Goal: Task Accomplishment & Management: Manage account settings

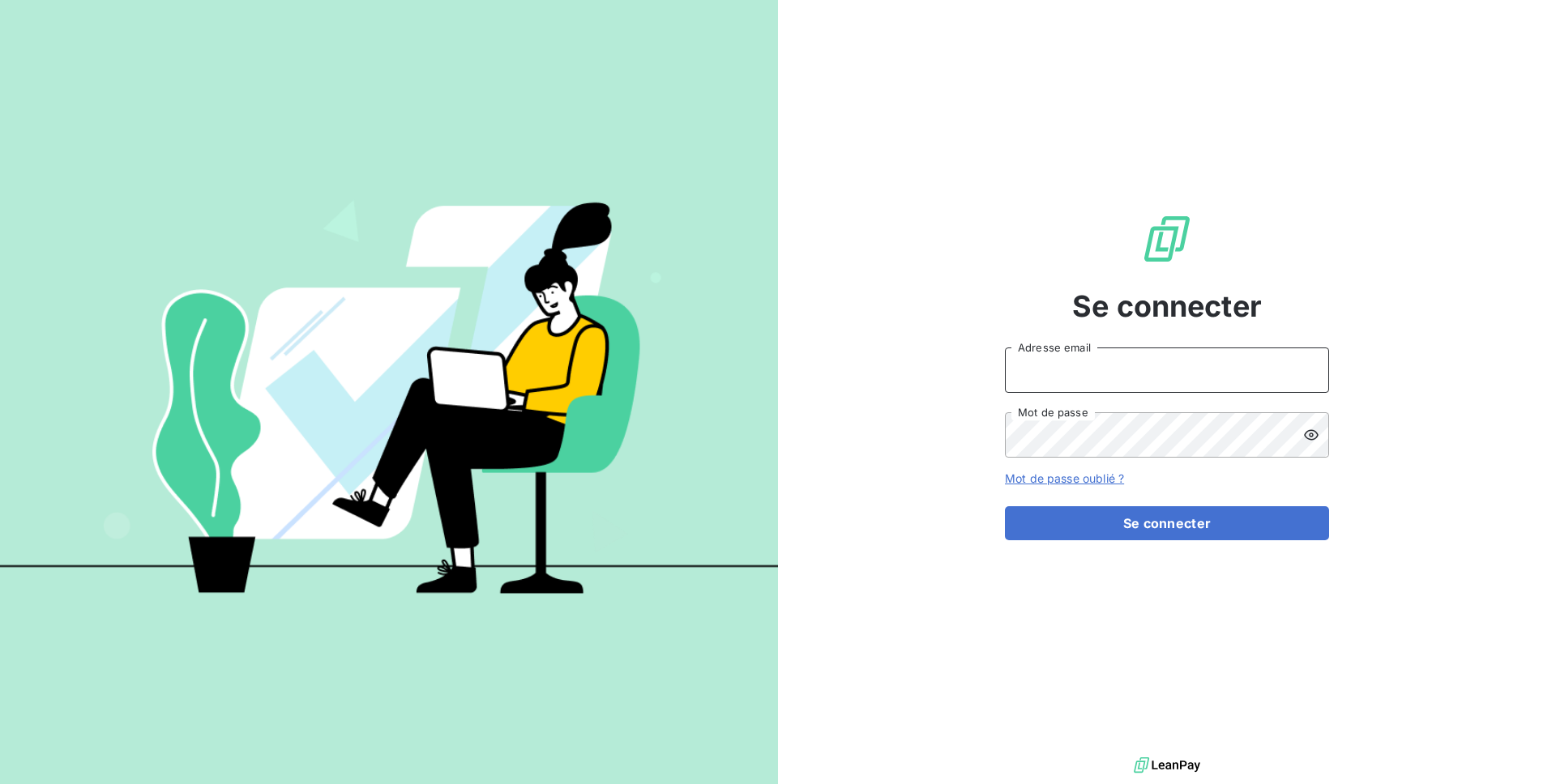
click at [1060, 371] on input "Adresse email" at bounding box center [1166, 371] width 324 height 46
type input "admin@harcour"
click at [1004, 507] on button "Se connecter" at bounding box center [1166, 523] width 324 height 34
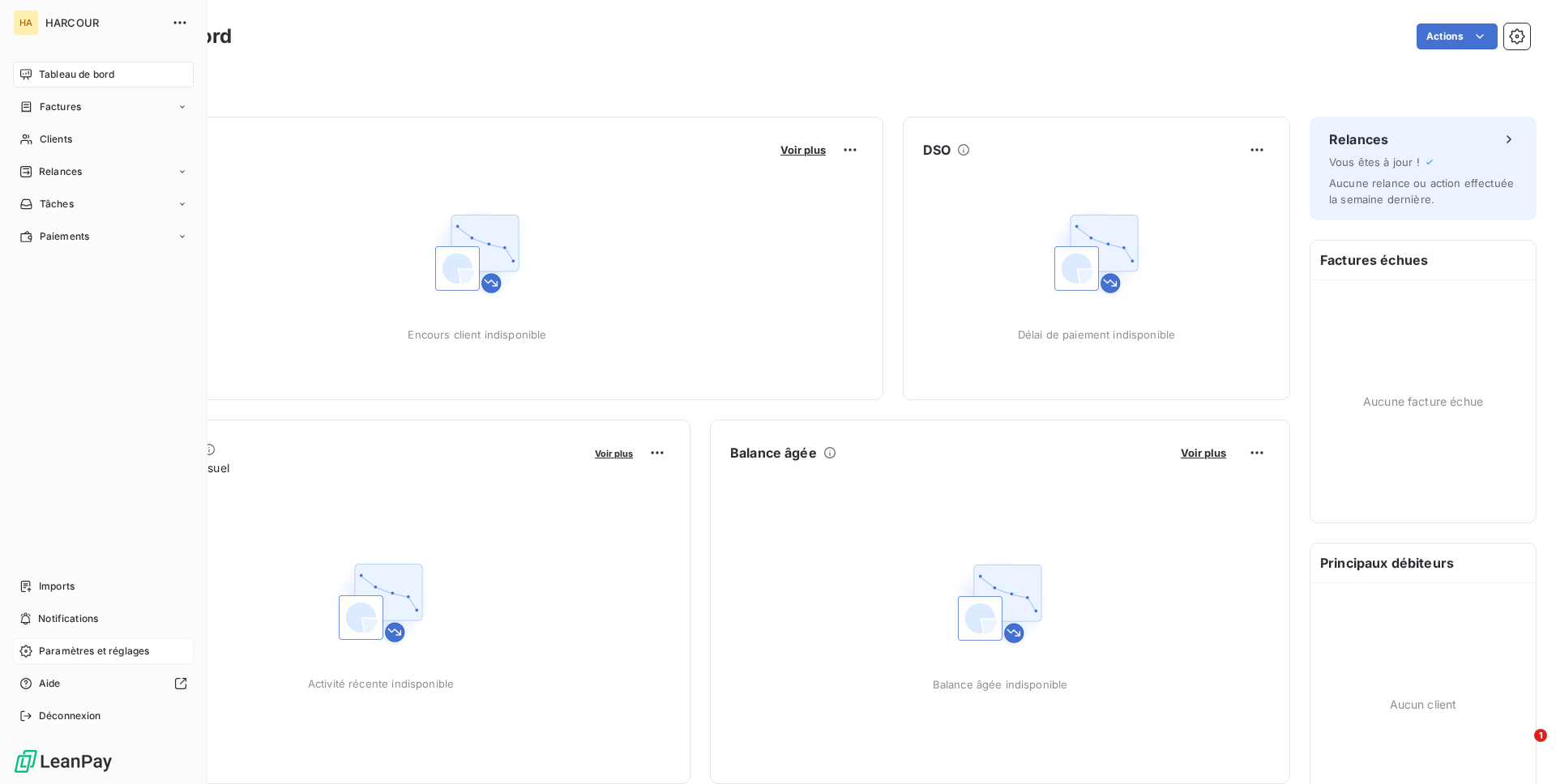
click at [54, 638] on div "Paramètres et réglages" at bounding box center [103, 651] width 181 height 26
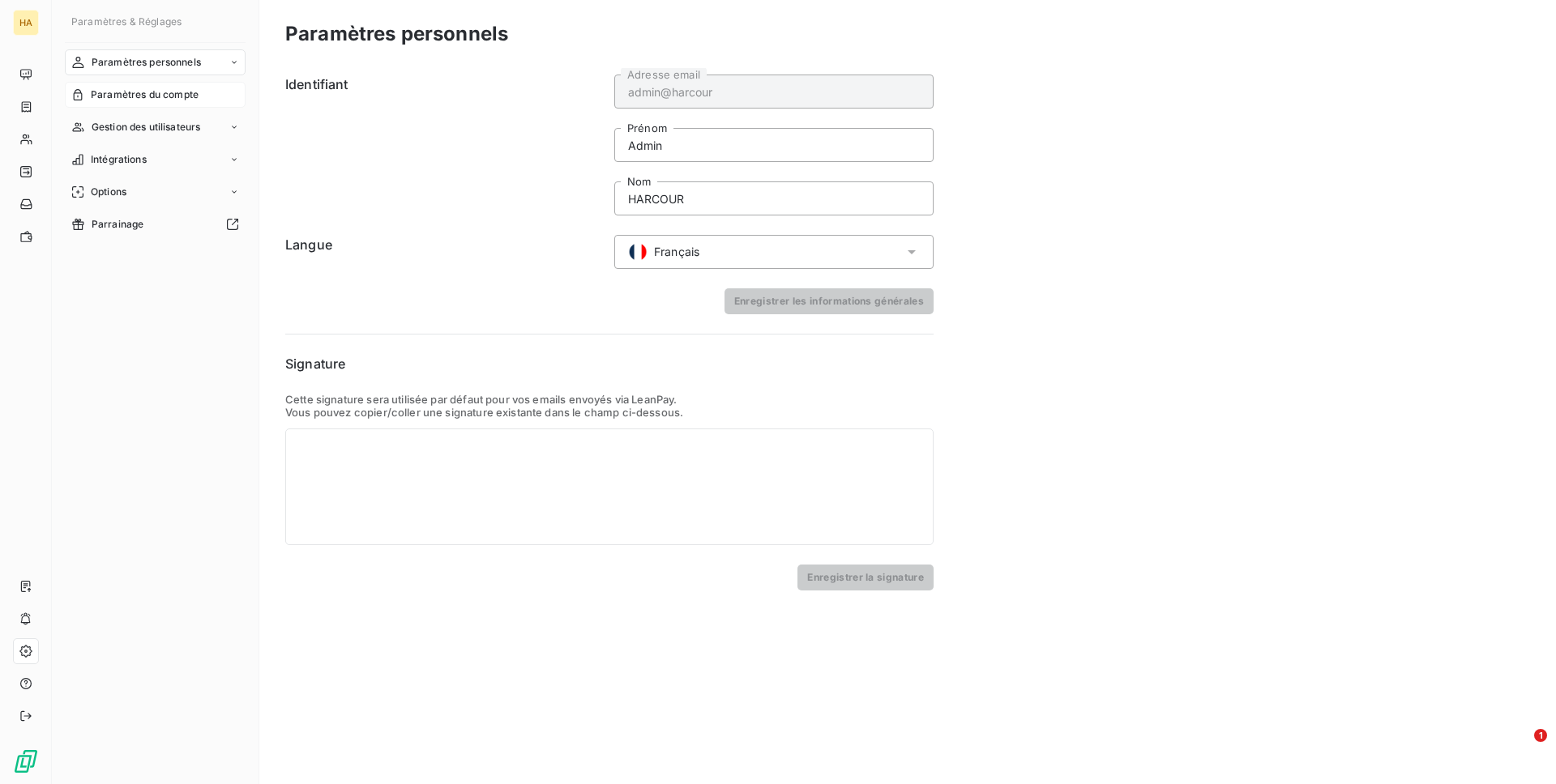
click at [150, 105] on div "Paramètres du compte" at bounding box center [155, 95] width 181 height 26
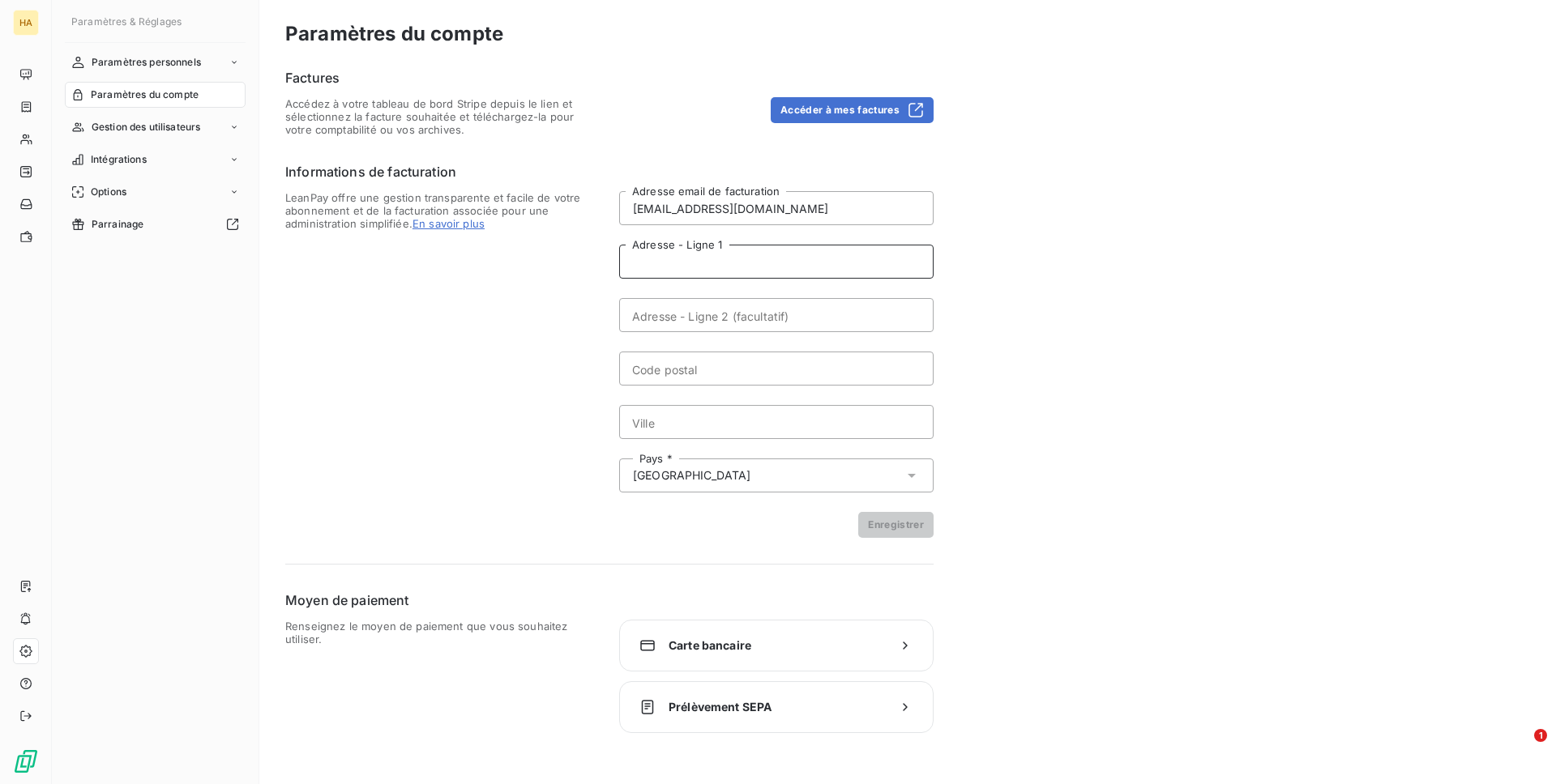
click at [837, 265] on input "Adresse - Ligne 1" at bounding box center [776, 261] width 314 height 34
type input "[STREET_ADDRESS]"
type input "72190"
type input "Sarge Les Le Mans"
click at [628, 262] on input "[STREET_ADDRESS]" at bounding box center [776, 261] width 314 height 34
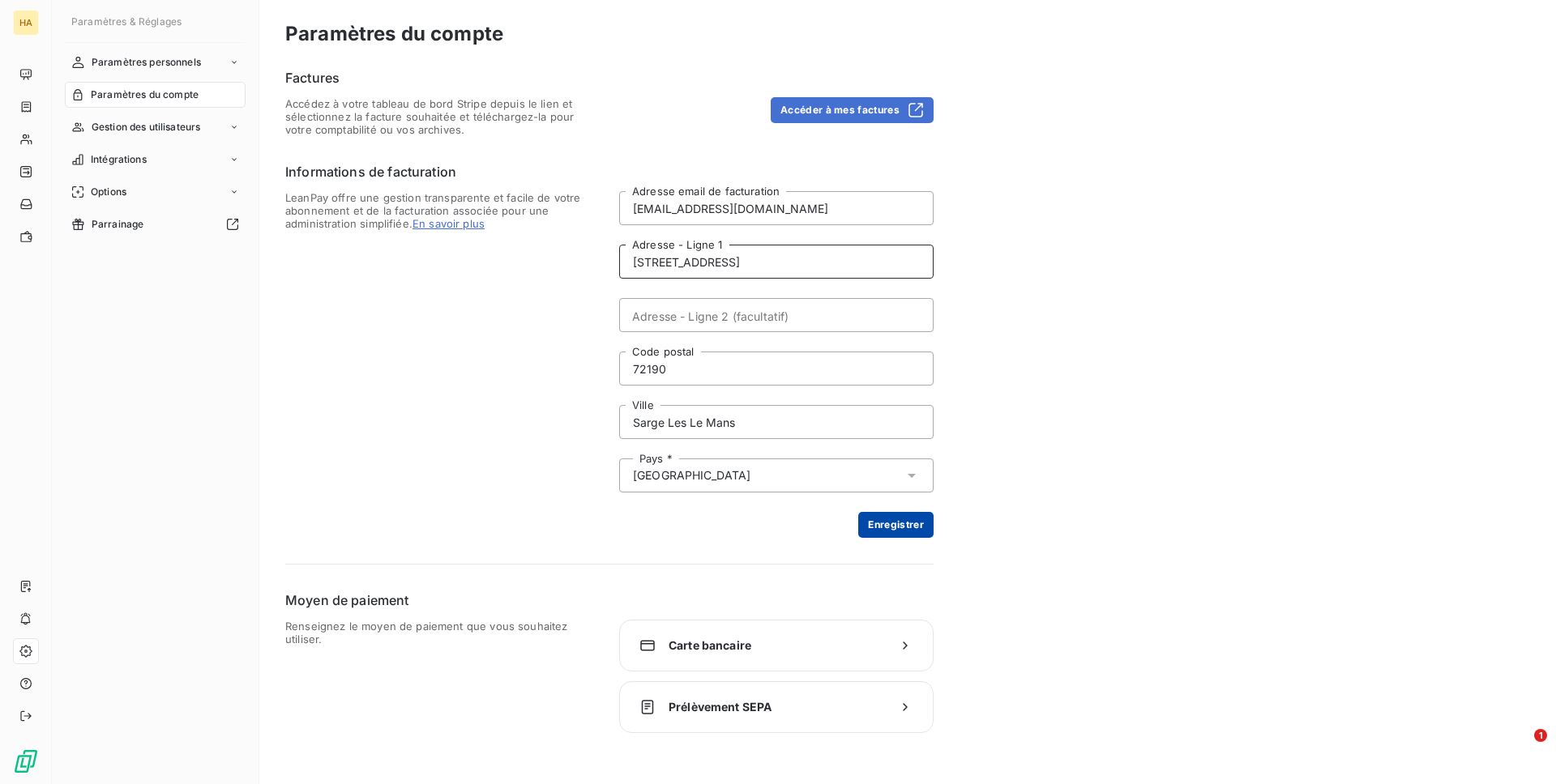
type input "[STREET_ADDRESS]"
click at [887, 528] on button "Enregistrer" at bounding box center [896, 525] width 76 height 26
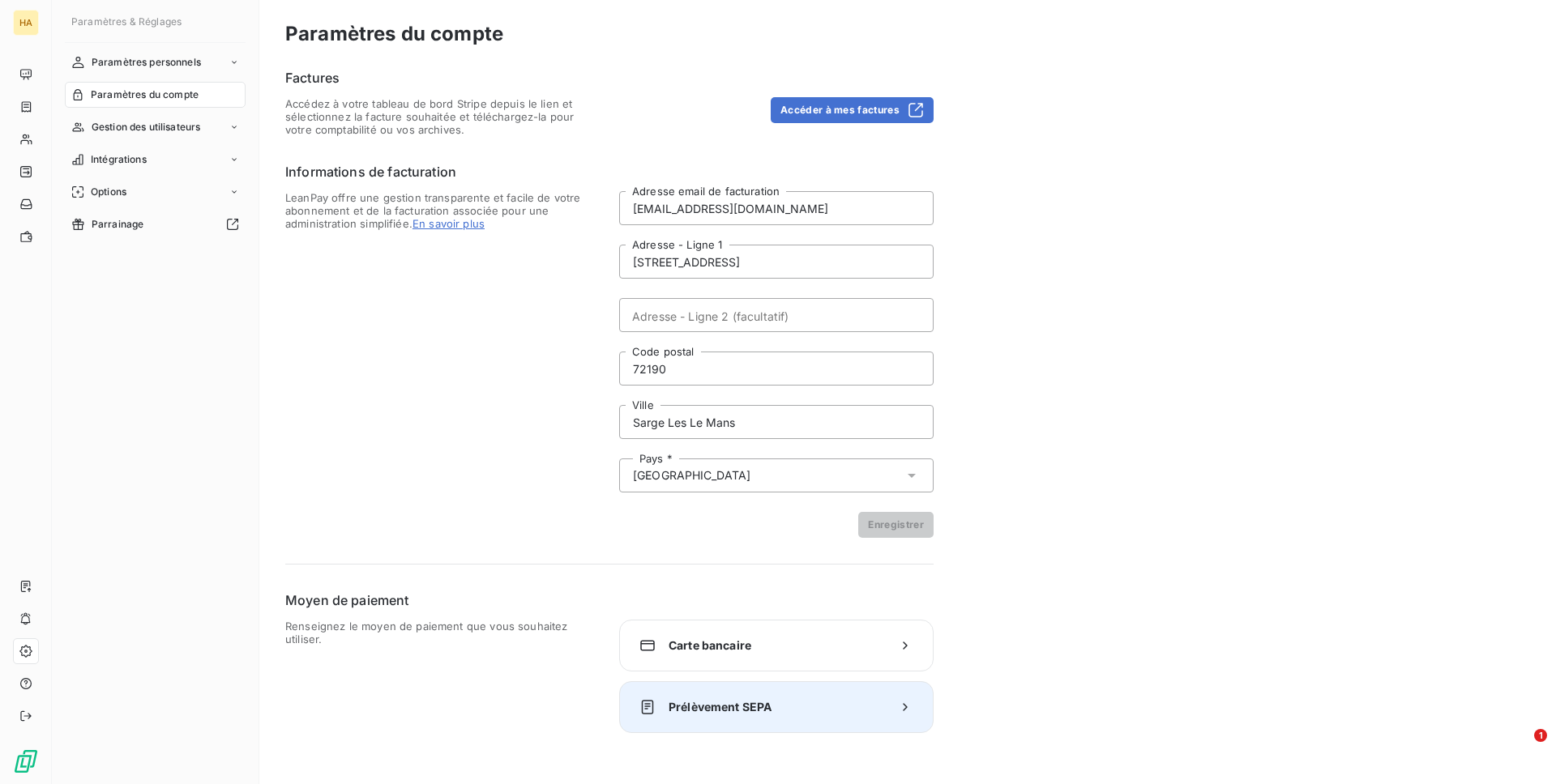
click at [787, 730] on div "Prélèvement SEPA" at bounding box center [776, 706] width 314 height 52
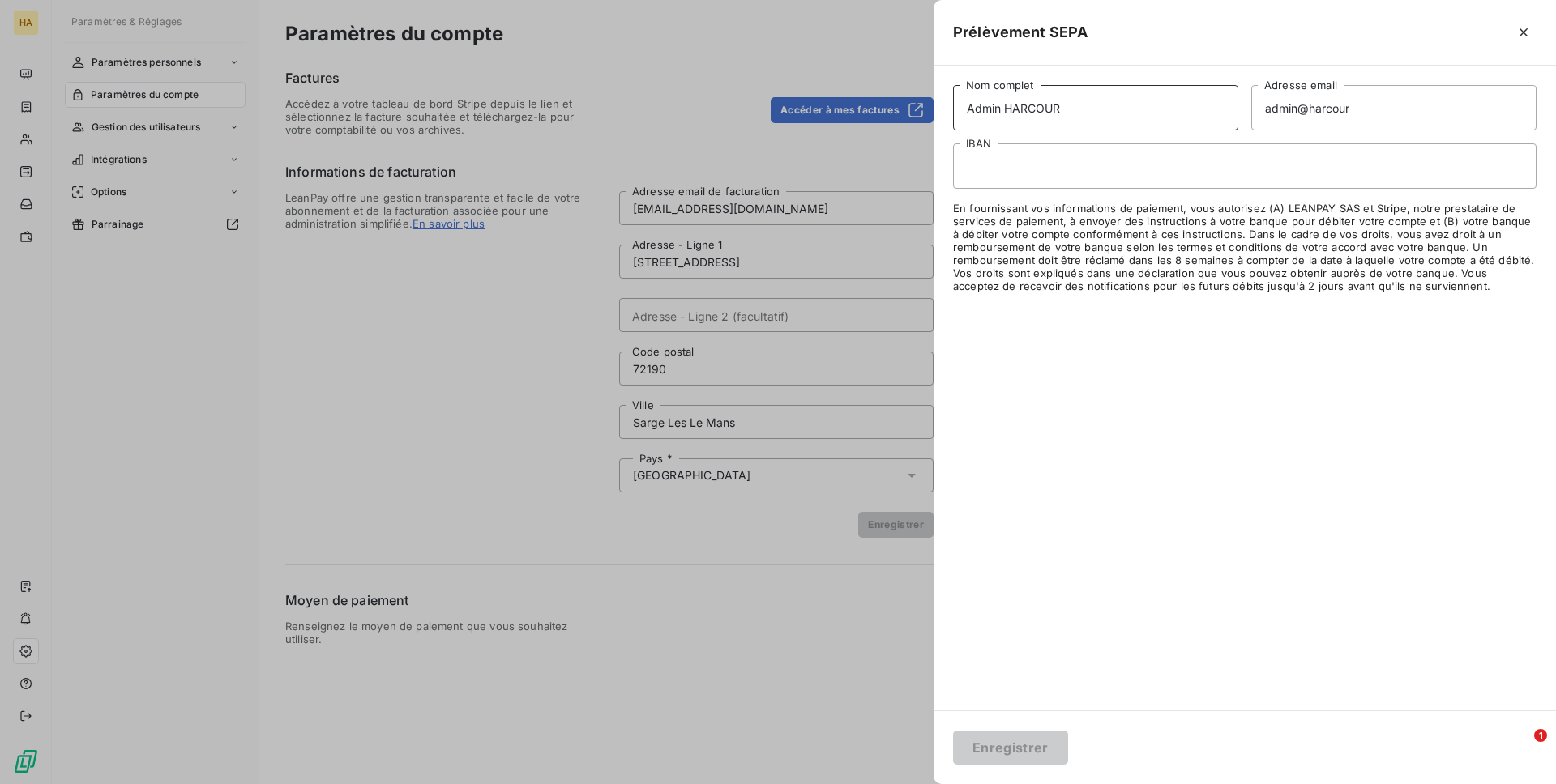
click at [971, 104] on input "Admin HARCOUR" at bounding box center [1095, 108] width 285 height 46
click at [972, 102] on input "HARCOUR" at bounding box center [1095, 108] width 285 height 46
type input "SAS HARCOUR"
click at [1314, 99] on input "admin@harcour" at bounding box center [1393, 108] width 285 height 46
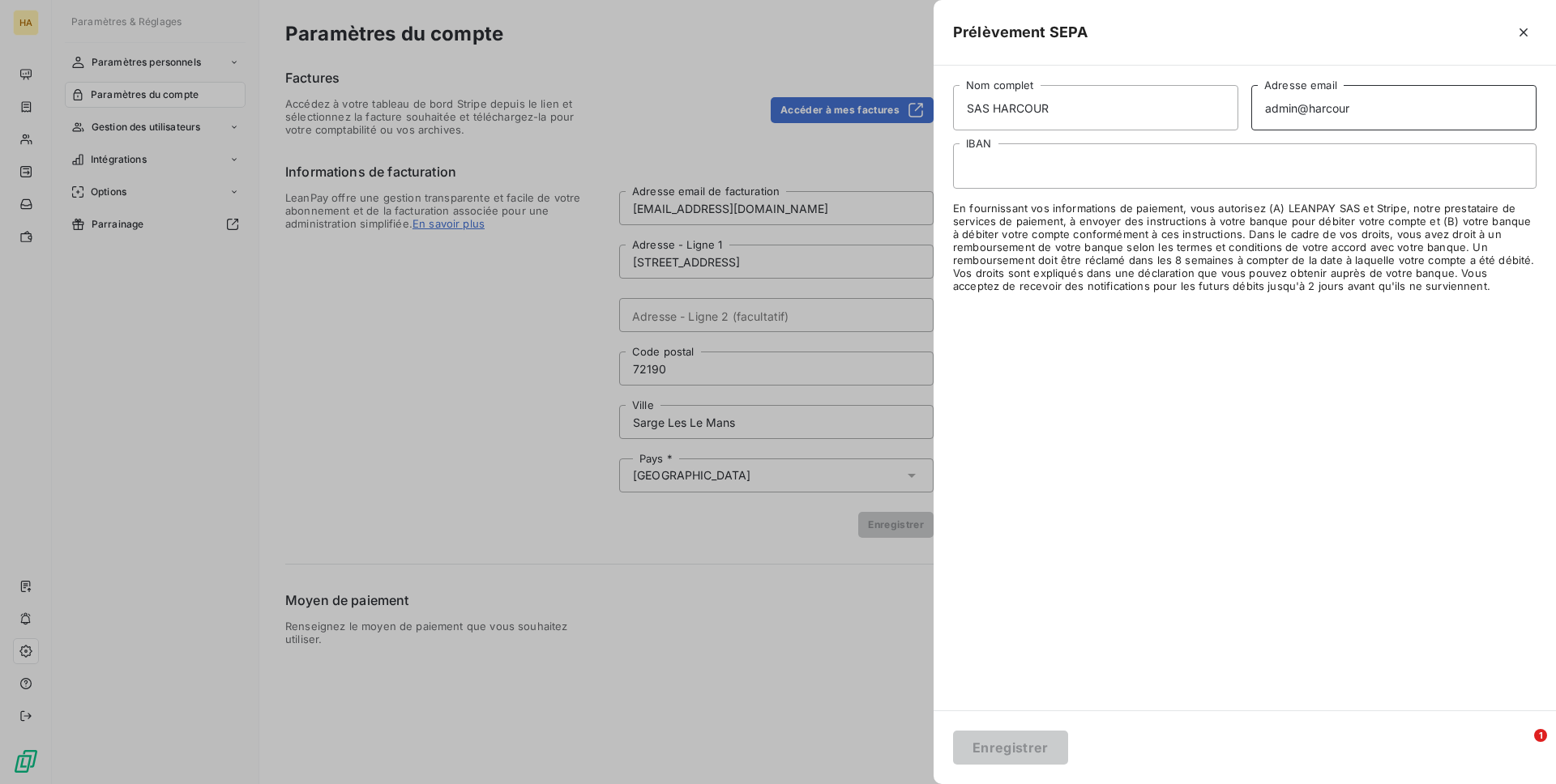
click at [1314, 99] on input "admin@harcour" at bounding box center [1393, 108] width 285 height 46
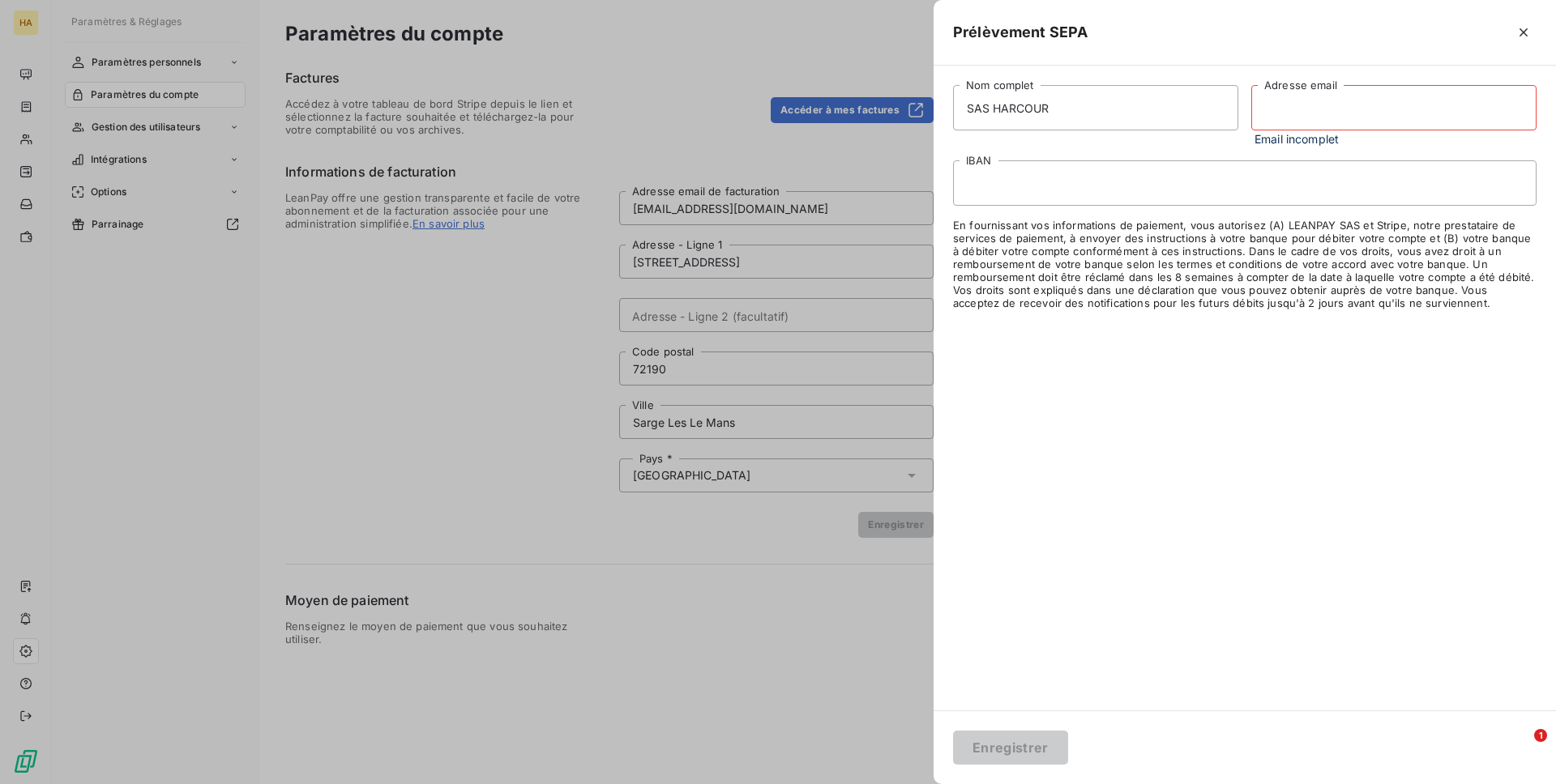
paste input "[EMAIL_ADDRESS][DOMAIN_NAME]"
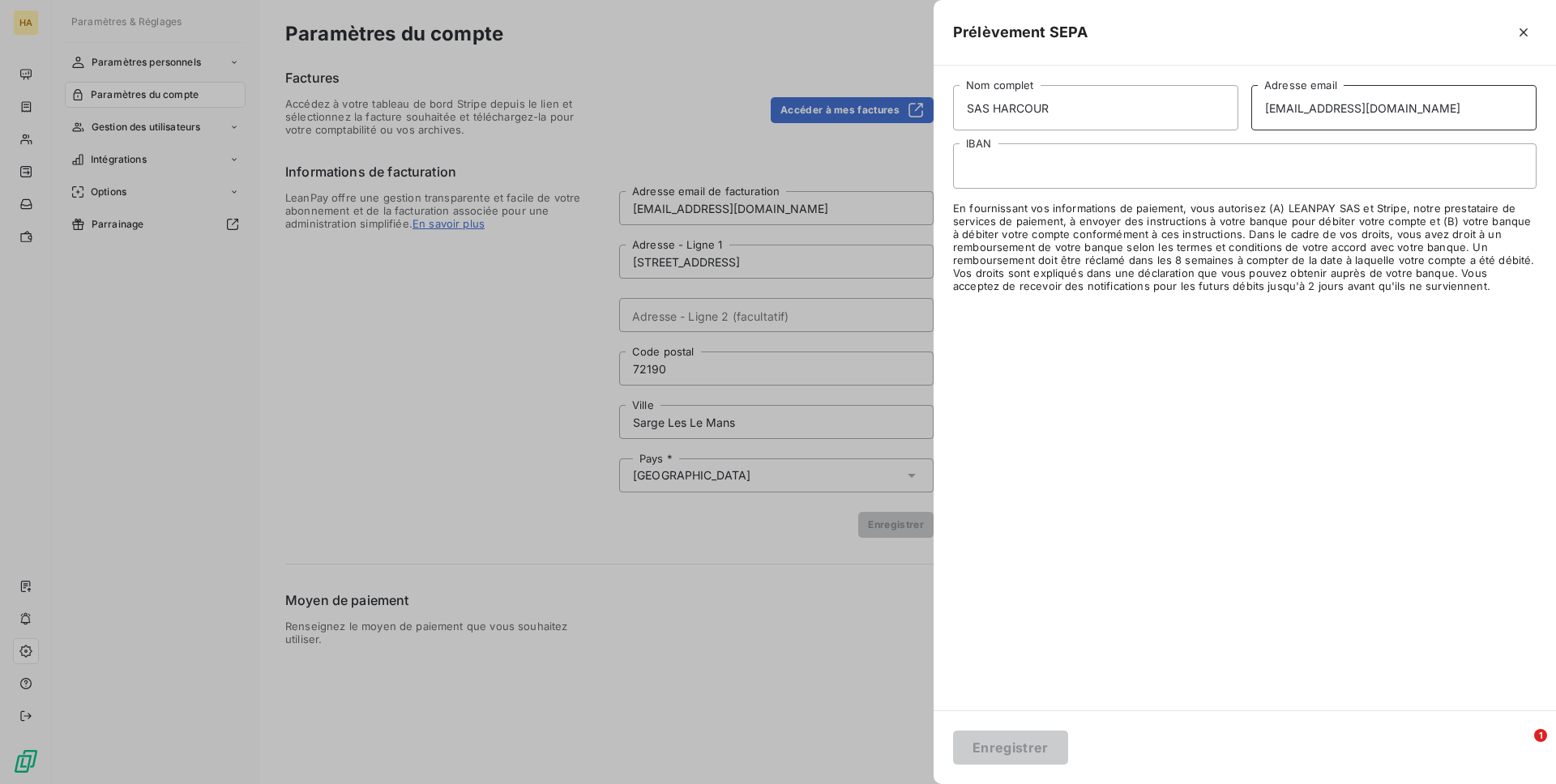
type input "[EMAIL_ADDRESS][DOMAIN_NAME]"
click at [1139, 177] on div at bounding box center [1244, 166] width 584 height 46
click at [996, 751] on button "Enregistrer" at bounding box center [1010, 747] width 115 height 34
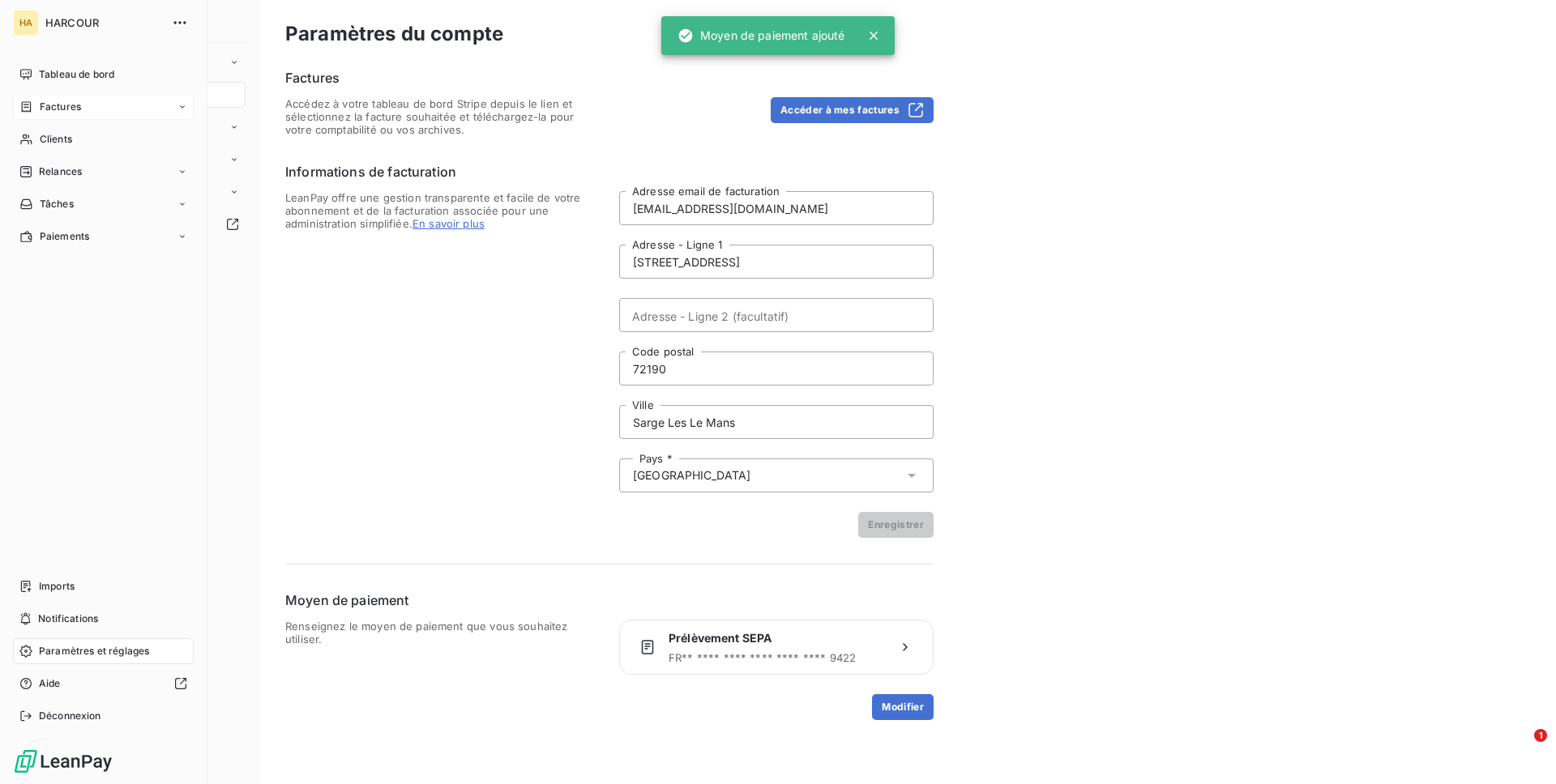
click at [69, 94] on div "Factures" at bounding box center [103, 107] width 181 height 26
click at [91, 62] on div "Tableau de bord" at bounding box center [103, 74] width 181 height 26
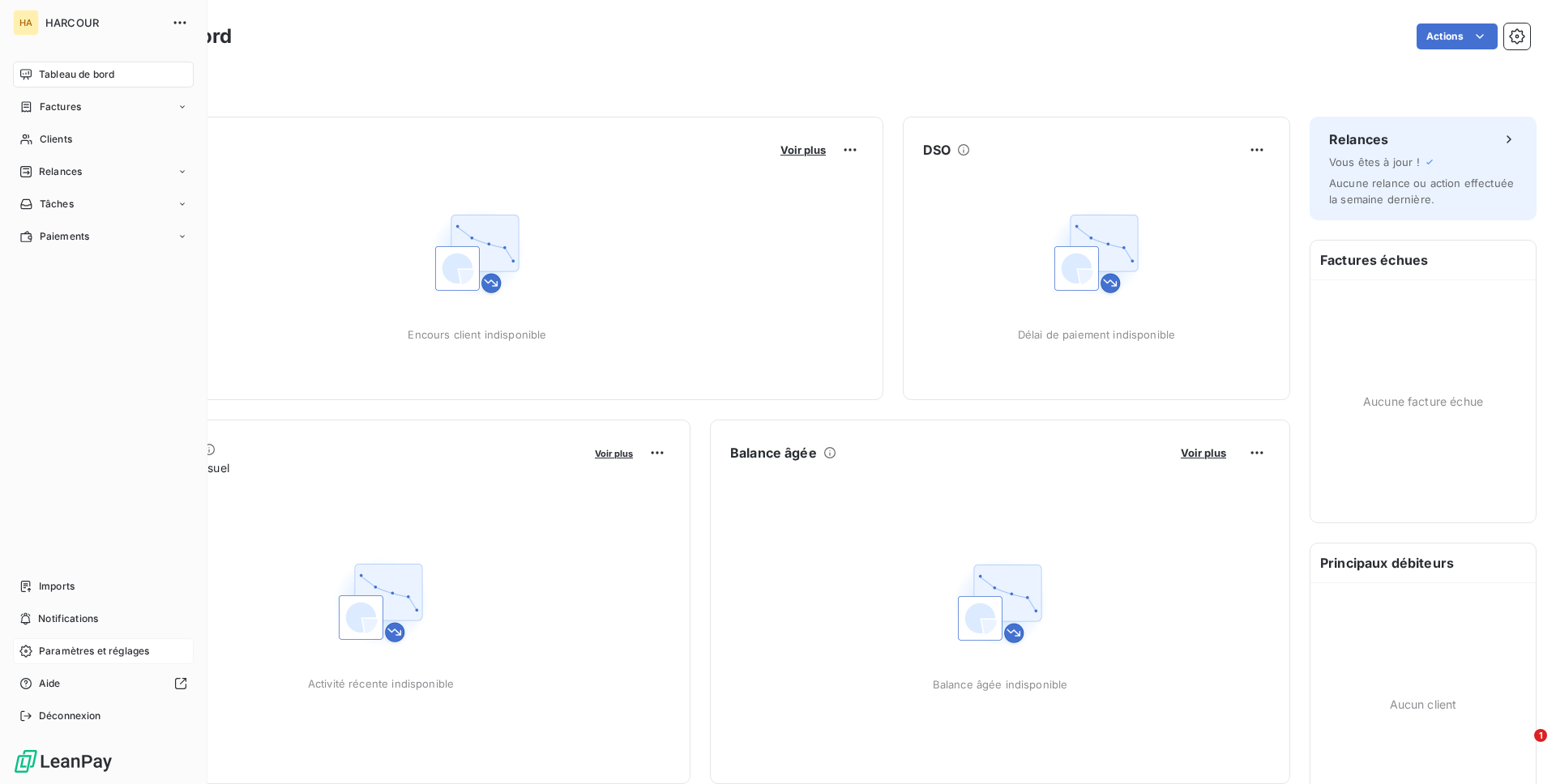
click at [60, 645] on span "Paramètres et réglages" at bounding box center [94, 651] width 110 height 15
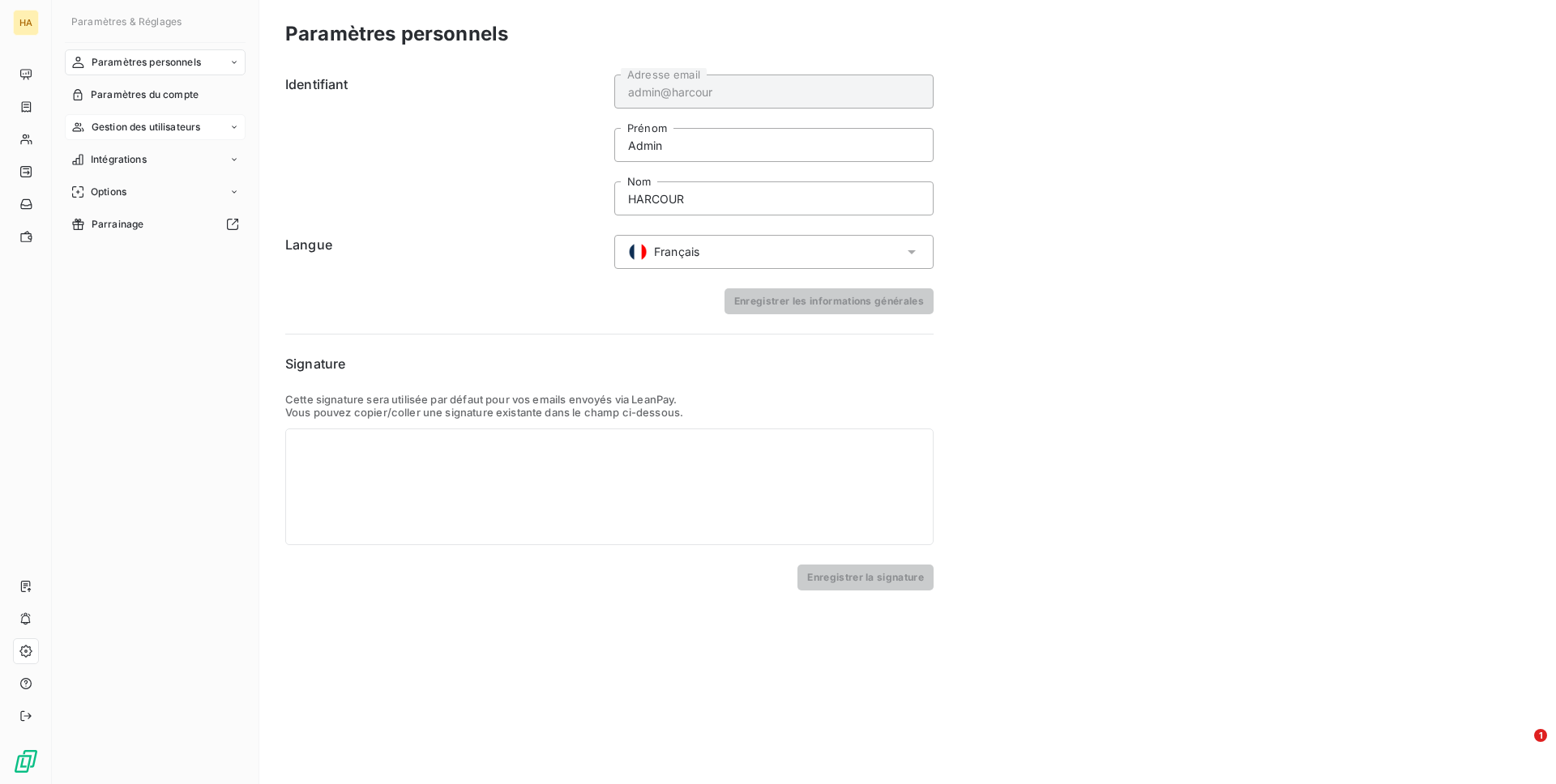
click at [178, 133] on span "Gestion des utilisateurs" at bounding box center [146, 127] width 110 height 15
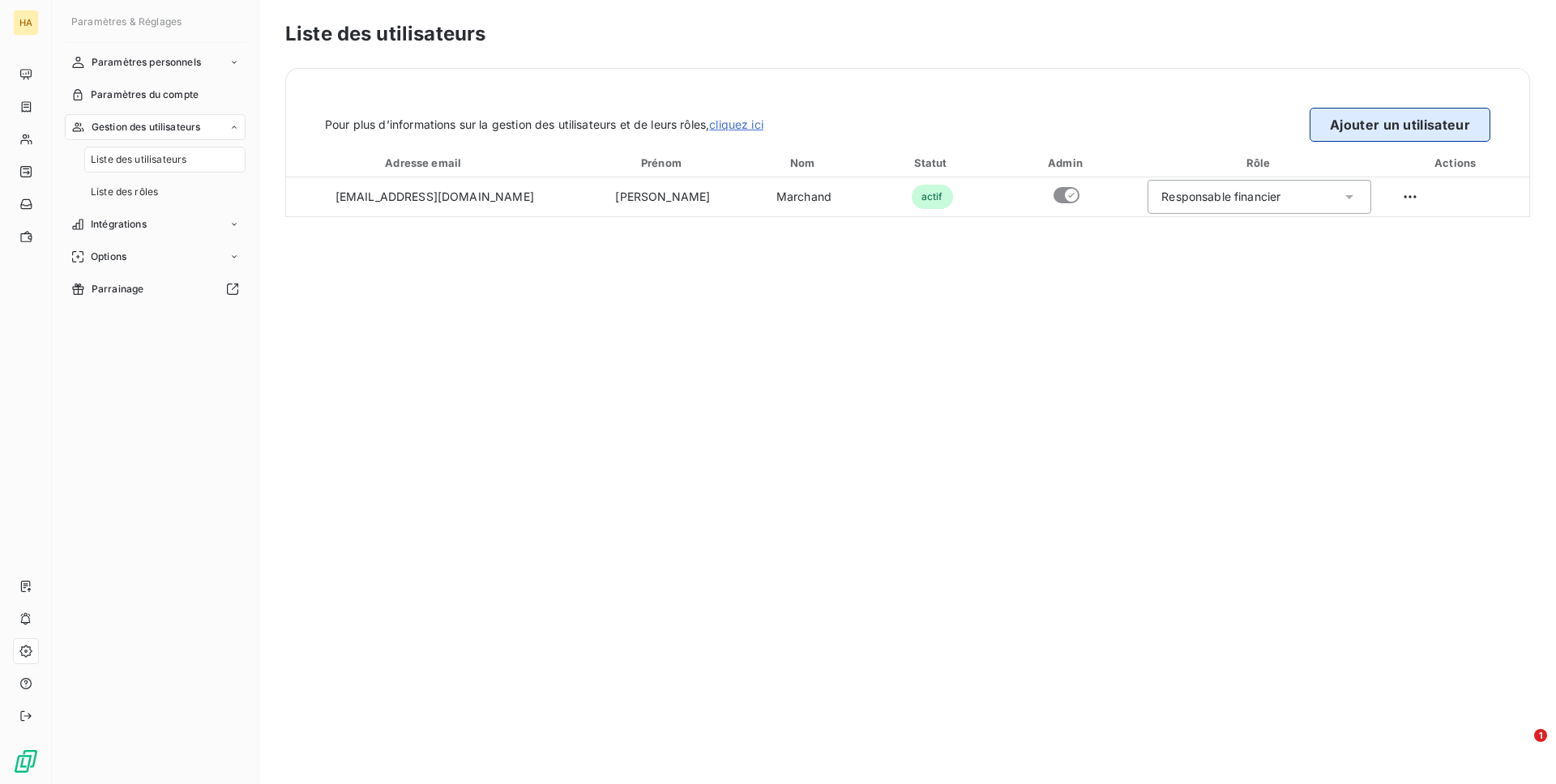
click at [1358, 120] on button "Ajouter un utilisateur" at bounding box center [1400, 124] width 181 height 34
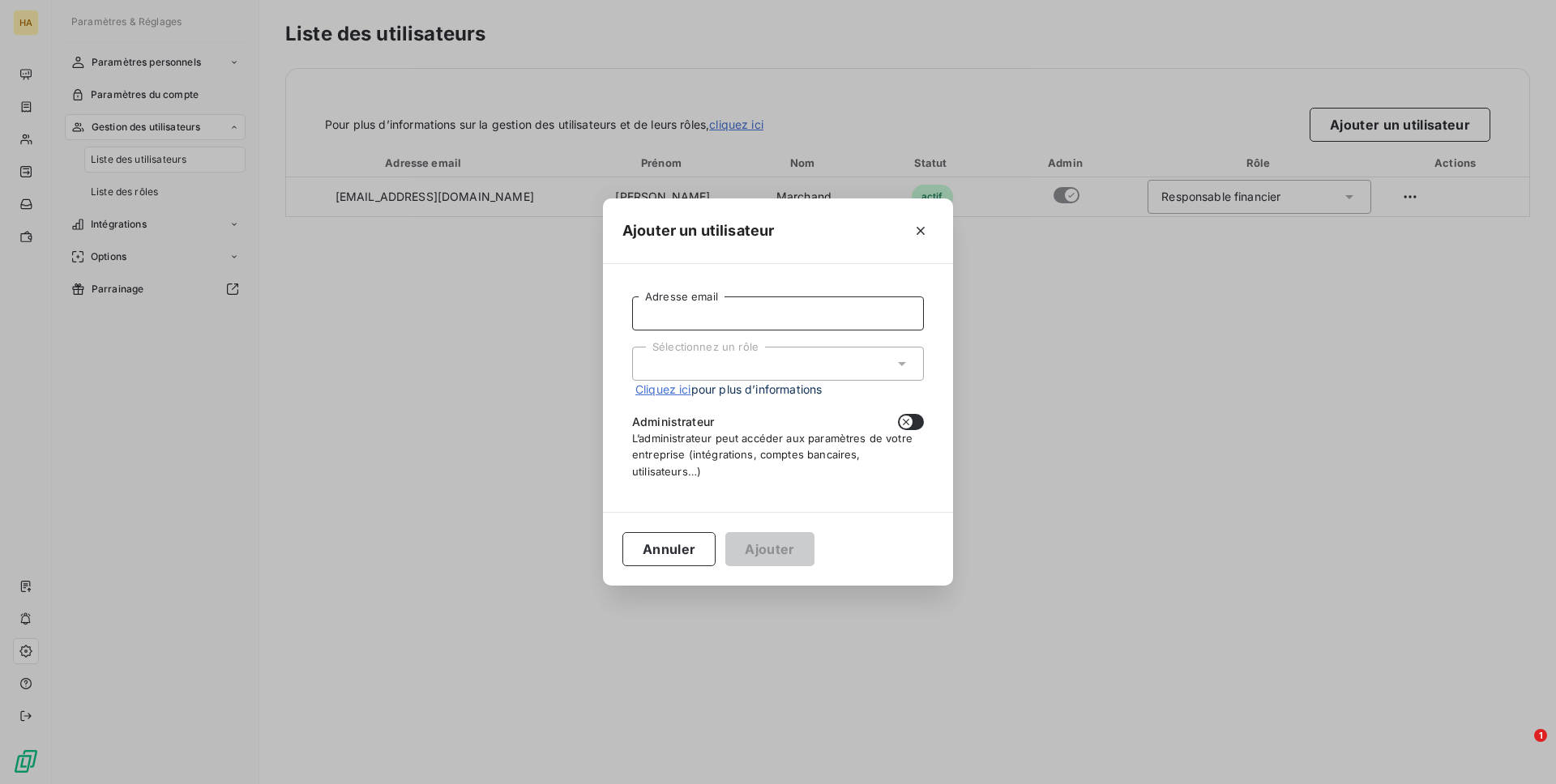
click at [821, 319] on input "Adresse email" at bounding box center [777, 313] width 291 height 34
paste input "[EMAIL_ADDRESS][DOMAIN_NAME]"
type input "[EMAIL_ADDRESS][DOMAIN_NAME]"
click at [784, 363] on div "Sélectionnez un rôle" at bounding box center [777, 363] width 291 height 34
click at [774, 395] on li "Responsable financier" at bounding box center [777, 398] width 291 height 28
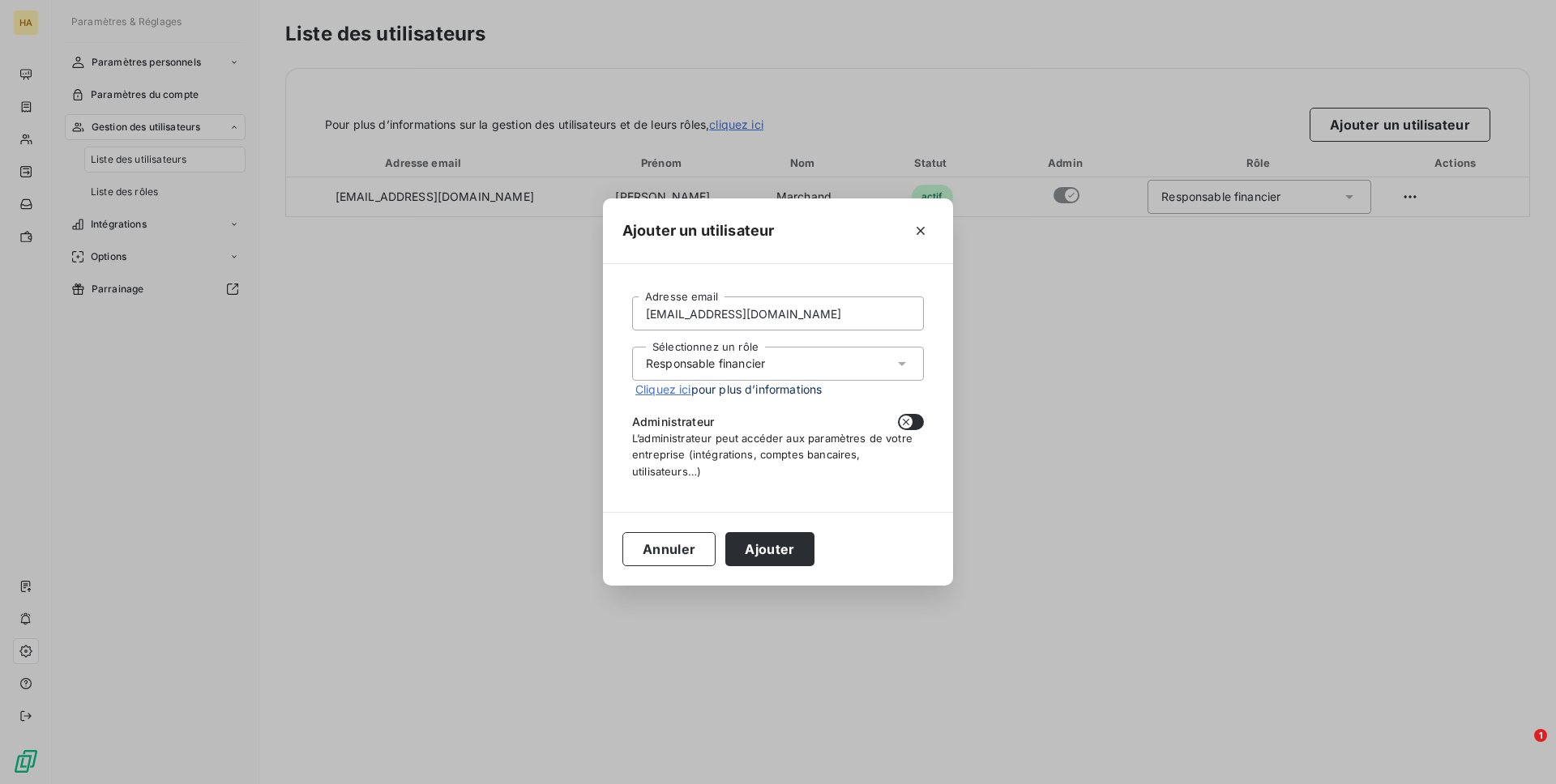
click at [908, 428] on button "button" at bounding box center [910, 422] width 26 height 16
checkbox input "true"
click at [746, 562] on button "Ajouter" at bounding box center [769, 549] width 89 height 34
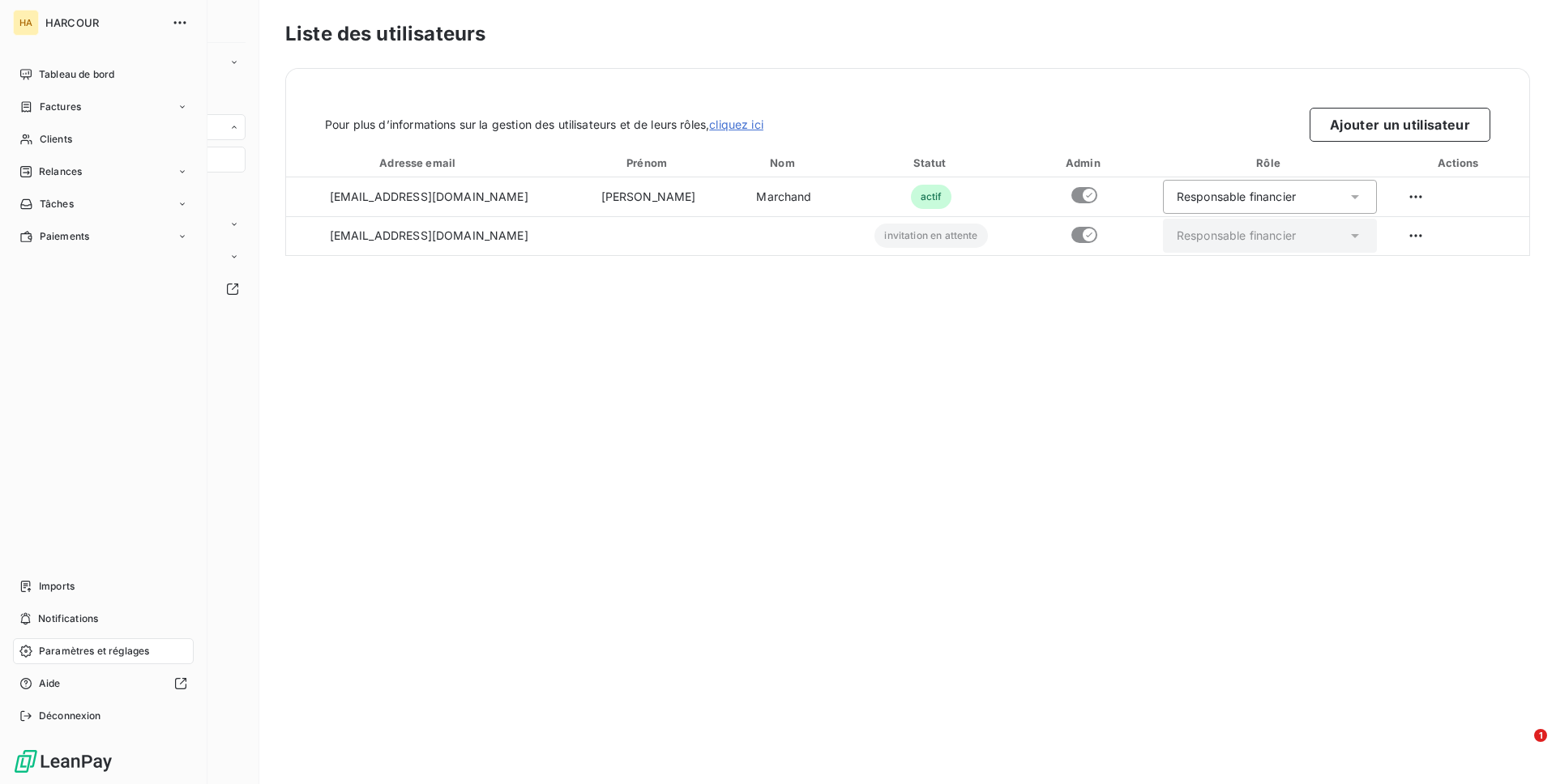
click at [40, 68] on span "Tableau de bord" at bounding box center [77, 75] width 76 height 15
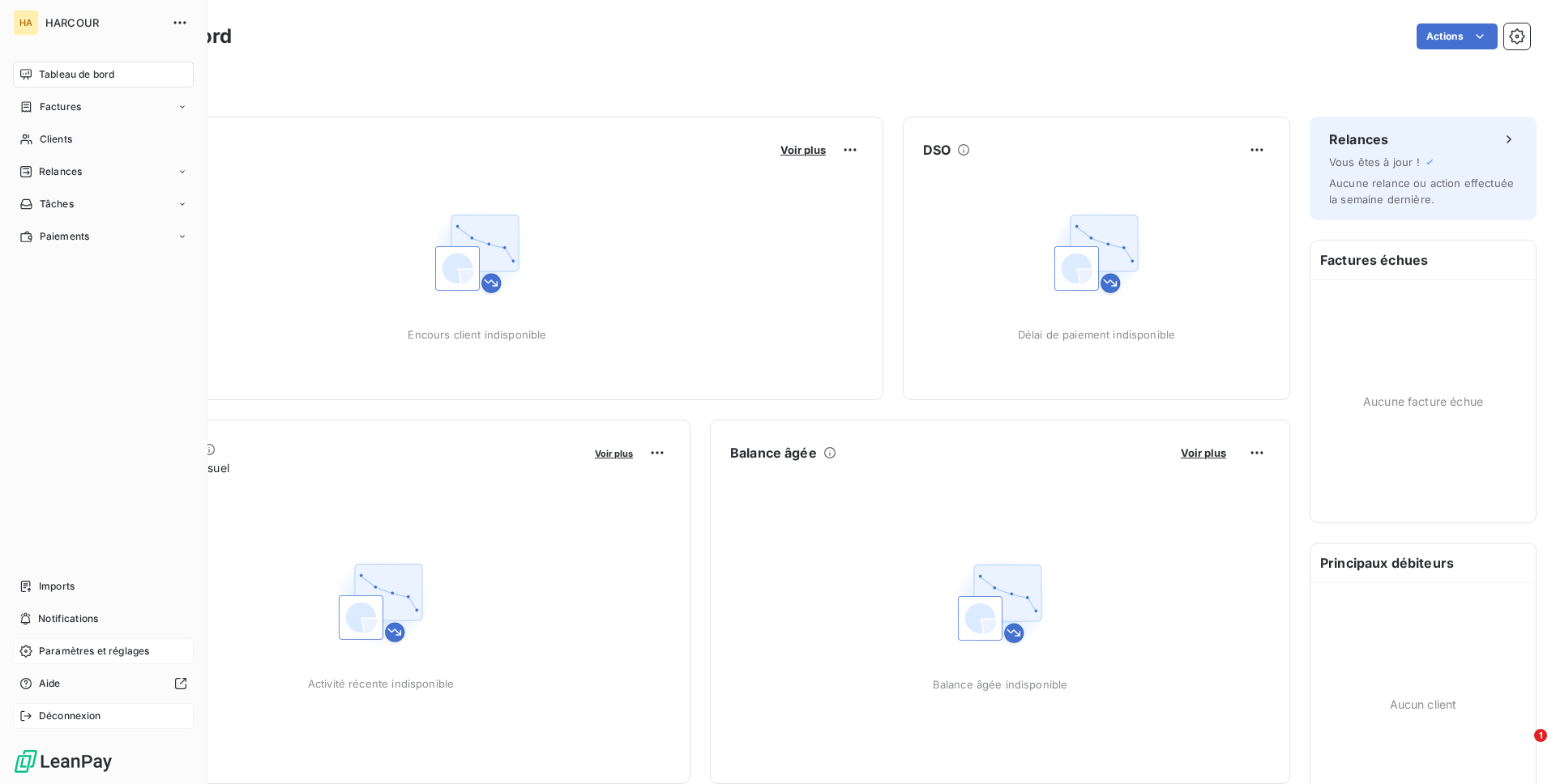
click at [101, 705] on div "Déconnexion" at bounding box center [103, 716] width 181 height 26
